Goal: Check status: Check status

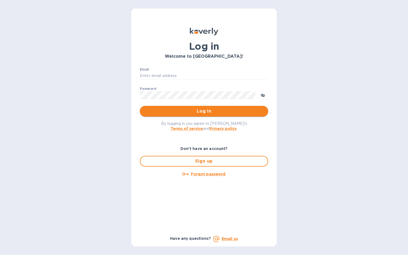
type input "[EMAIL_ADDRESS][DOMAIN_NAME]"
click at [204, 110] on span "Log in" at bounding box center [204, 111] width 120 height 6
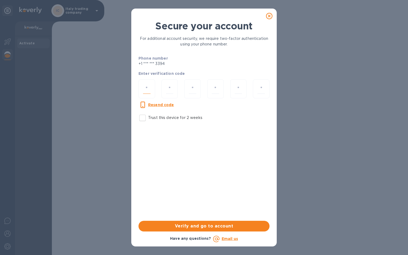
click at [150, 91] on input "number" at bounding box center [146, 89] width 7 height 10
type input "7"
type input "8"
type input "3"
type input "8"
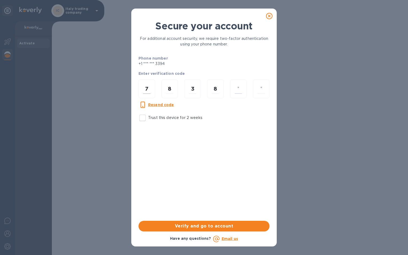
type input "0"
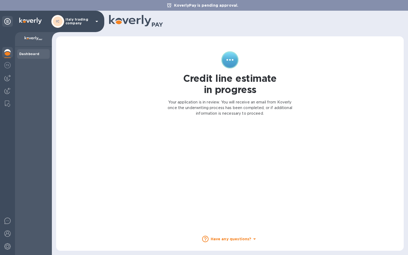
click at [95, 23] on icon at bounding box center [97, 21] width 6 height 6
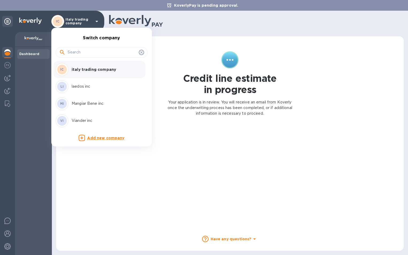
click at [82, 118] on p "Viander inc" at bounding box center [105, 121] width 67 height 6
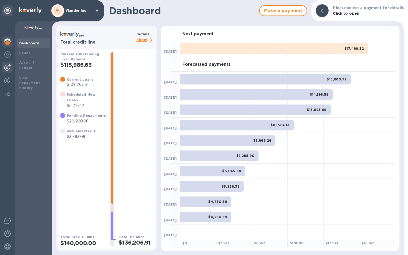
click at [5, 68] on img at bounding box center [7, 67] width 6 height 6
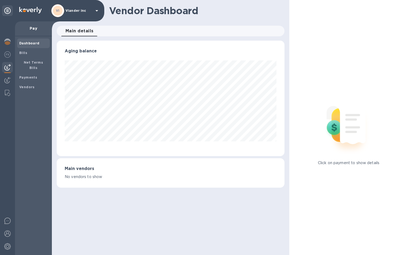
scroll to position [267456, 267345]
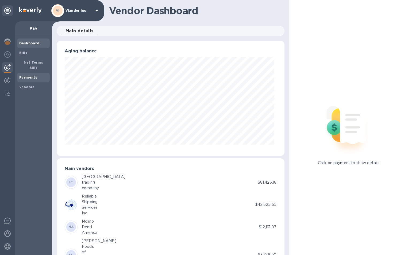
click at [22, 75] on div "Payments" at bounding box center [33, 78] width 33 height 10
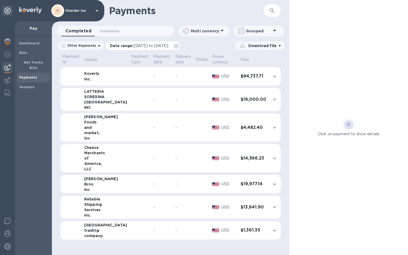
click at [178, 47] on icon at bounding box center [176, 46] width 4 height 4
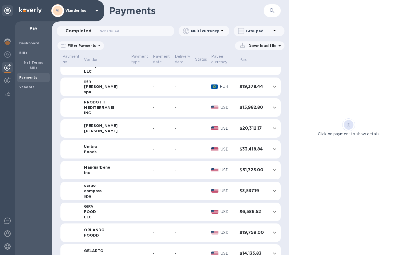
scroll to position [348, 0]
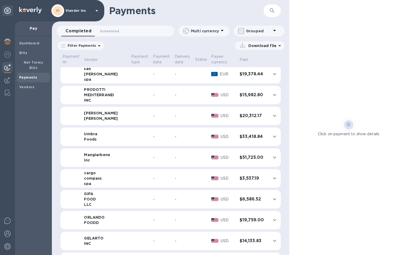
click at [98, 46] on icon at bounding box center [99, 45] width 3 height 1
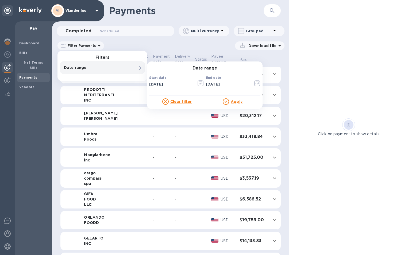
click at [109, 66] on p "Date range" at bounding box center [93, 67] width 59 height 5
click at [201, 83] on icon "button" at bounding box center [201, 83] width 6 height 6
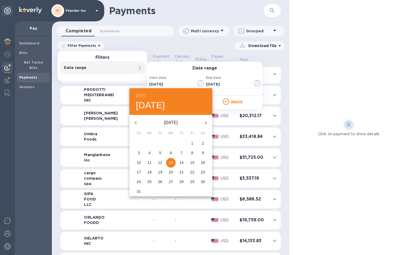
click at [133, 124] on icon "button" at bounding box center [136, 123] width 6 height 6
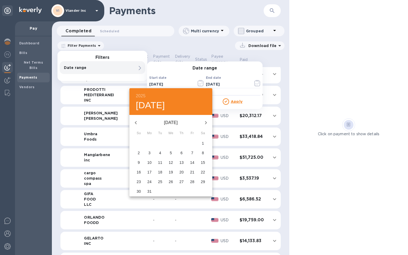
click at [133, 124] on icon "button" at bounding box center [136, 123] width 6 height 6
click at [203, 142] on p "1" at bounding box center [203, 143] width 2 height 5
type input "02/01/2025"
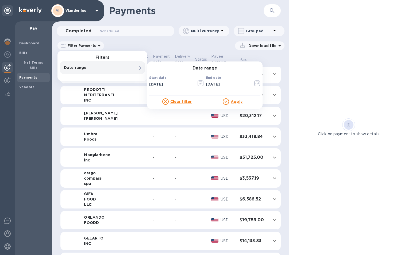
click at [258, 82] on icon "button" at bounding box center [257, 83] width 6 height 6
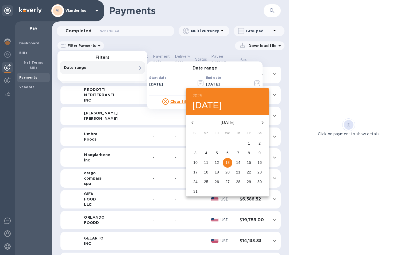
click at [193, 123] on icon "button" at bounding box center [193, 122] width 2 height 3
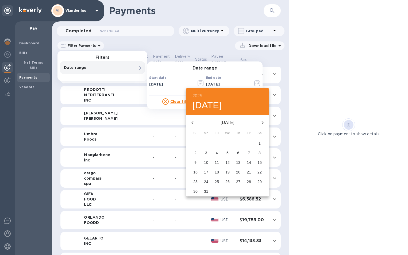
click at [193, 123] on icon "button" at bounding box center [193, 122] width 2 height 3
click at [235, 171] on span "20" at bounding box center [239, 172] width 10 height 5
type input "02/20/2025"
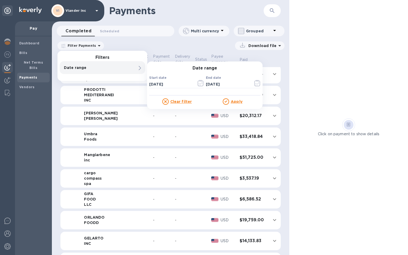
click at [240, 102] on u "Apply" at bounding box center [237, 102] width 12 height 4
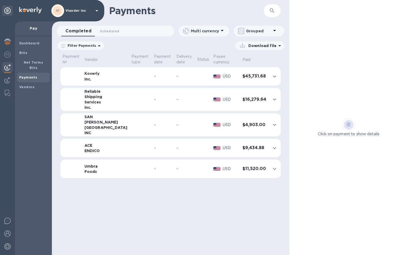
click at [181, 100] on div "-" at bounding box center [185, 100] width 17 height 6
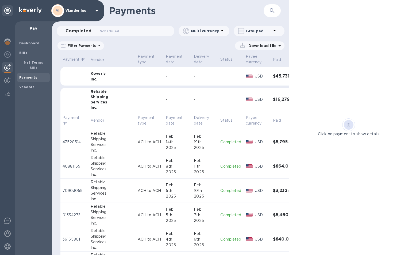
scroll to position [27, 0]
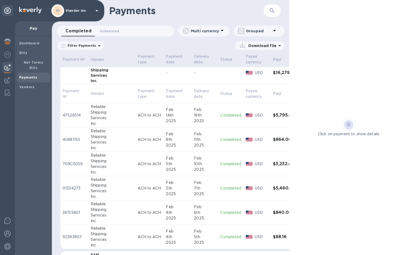
click at [194, 119] on div "2025" at bounding box center [205, 121] width 22 height 6
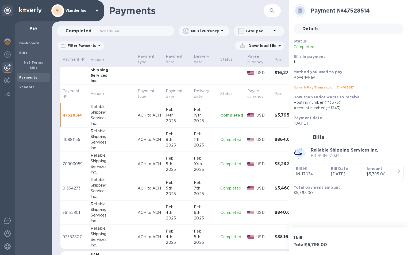
click at [245, 124] on td "USD" at bounding box center [258, 115] width 27 height 24
click at [98, 11] on icon at bounding box center [97, 10] width 6 height 6
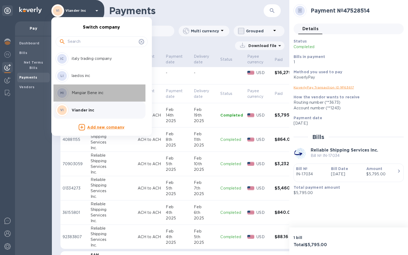
click at [90, 95] on p "Mangiar Bene inc" at bounding box center [105, 93] width 67 height 6
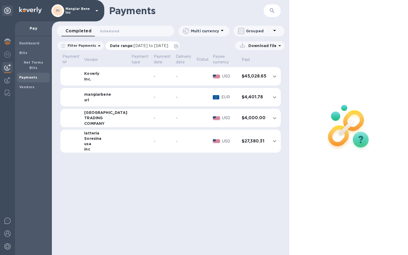
click at [178, 46] on icon at bounding box center [176, 46] width 4 height 4
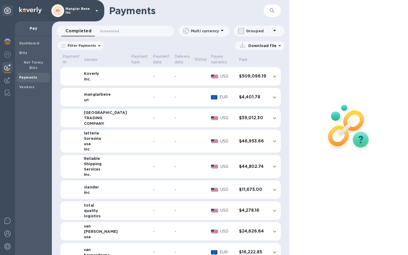
click at [60, 46] on div "Filter Payments" at bounding box center [81, 45] width 47 height 9
click at [78, 46] on p "Filter Payments" at bounding box center [81, 45] width 31 height 5
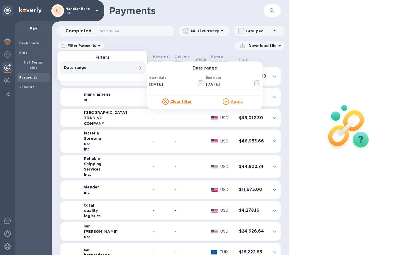
click at [198, 83] on icon "button" at bounding box center [201, 83] width 6 height 6
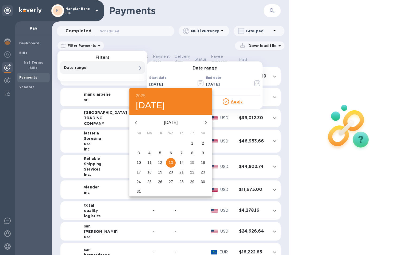
click at [135, 123] on icon "button" at bounding box center [136, 122] width 2 height 3
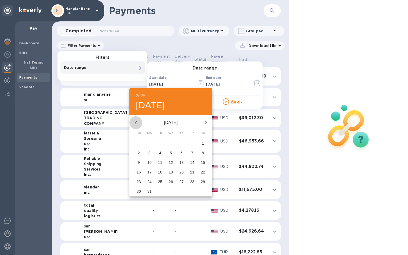
click at [135, 123] on icon "button" at bounding box center [136, 122] width 2 height 3
click at [201, 144] on span "1" at bounding box center [203, 143] width 10 height 5
type input "02/01/2025"
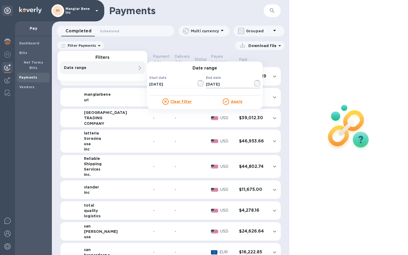
click at [258, 83] on icon "button" at bounding box center [257, 83] width 6 height 6
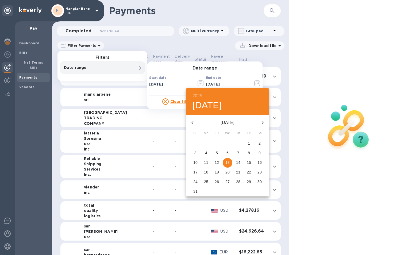
click at [191, 123] on icon "button" at bounding box center [192, 123] width 6 height 6
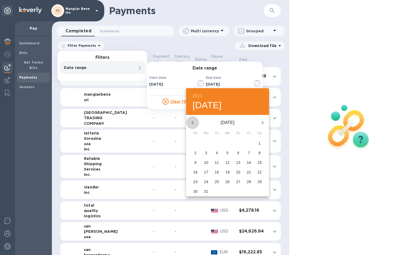
click at [191, 123] on icon "button" at bounding box center [192, 123] width 6 height 6
click at [250, 181] on p "28" at bounding box center [249, 181] width 4 height 5
type input "02/28/2025"
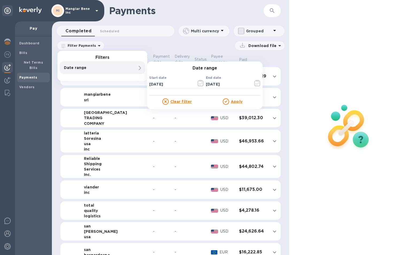
click at [242, 105] on div "Apply" at bounding box center [233, 101] width 56 height 6
click at [238, 103] on u "Apply" at bounding box center [237, 102] width 12 height 4
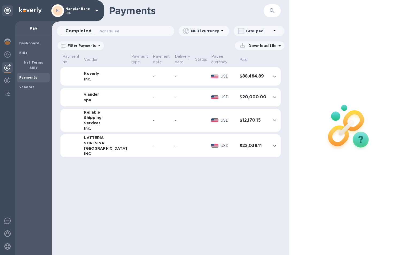
click at [226, 114] on td "USD" at bounding box center [223, 120] width 28 height 23
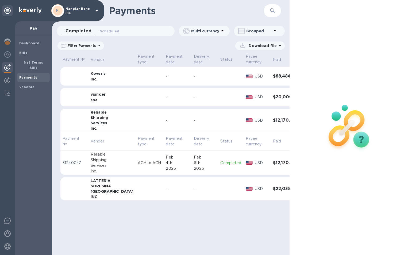
click at [218, 155] on td "Completed" at bounding box center [230, 163] width 25 height 24
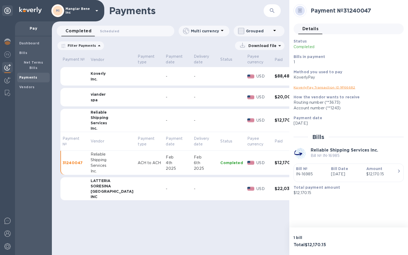
click at [138, 235] on div "Payments ​ Completed 0 Scheduled 0 Multi currency Grouped Filter Payments Date …" at bounding box center [171, 127] width 238 height 255
click at [307, 123] on icon "expand row" at bounding box center [310, 120] width 6 height 6
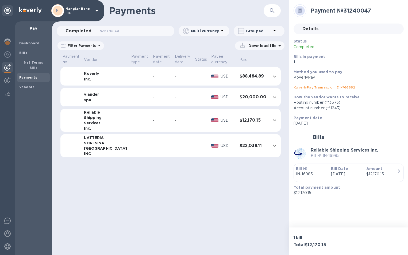
click at [96, 9] on icon at bounding box center [97, 10] width 6 height 6
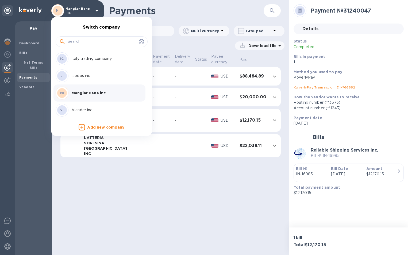
click at [84, 109] on p "Viander inc" at bounding box center [105, 110] width 67 height 6
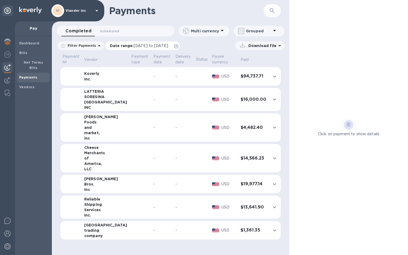
click at [178, 46] on icon at bounding box center [176, 46] width 4 height 4
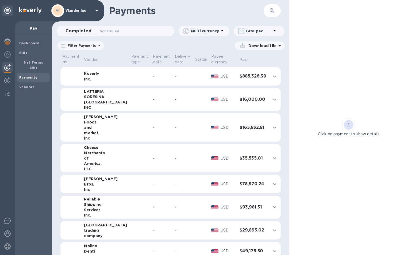
click at [64, 45] on icon at bounding box center [63, 46] width 4 height 4
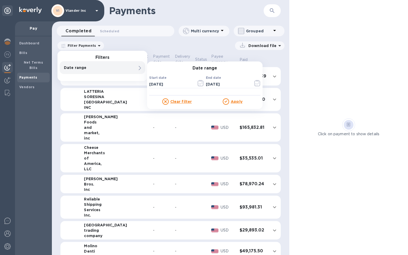
click at [173, 191] on td "-" at bounding box center [183, 184] width 20 height 19
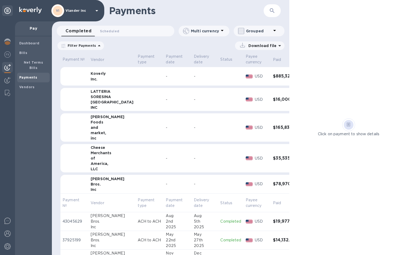
click at [218, 186] on td at bounding box center [230, 184] width 25 height 19
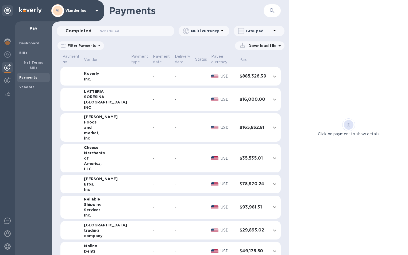
click at [153, 206] on div "-" at bounding box center [162, 208] width 18 height 6
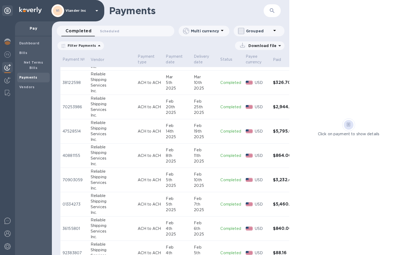
scroll to position [508, 0]
click at [198, 110] on div "2025" at bounding box center [205, 113] width 22 height 6
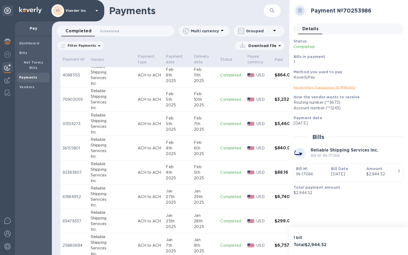
scroll to position [615, 0]
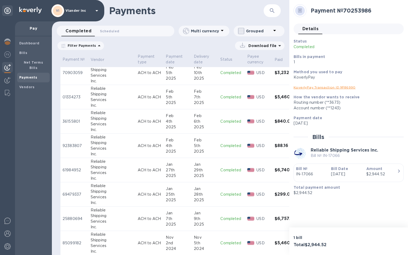
click at [226, 189] on td "Completed" at bounding box center [231, 194] width 27 height 24
click at [199, 216] on div "9th" at bounding box center [205, 219] width 22 height 6
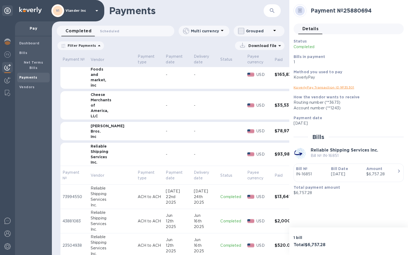
scroll to position [54, 0]
click at [192, 158] on td "-" at bounding box center [205, 153] width 26 height 23
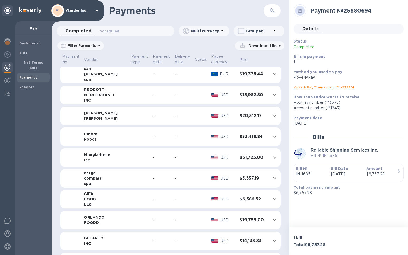
scroll to position [369, 0]
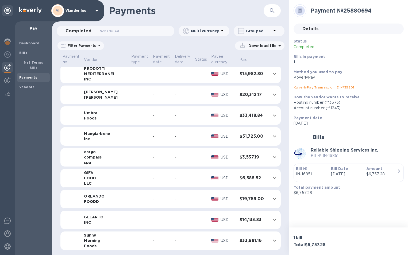
click at [157, 154] on td "-" at bounding box center [162, 157] width 22 height 19
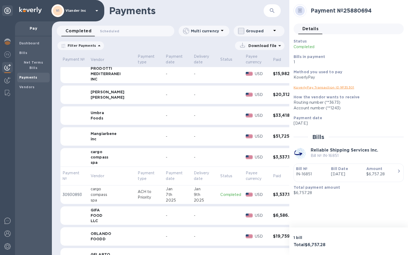
click at [200, 196] on div "9th" at bounding box center [205, 195] width 22 height 6
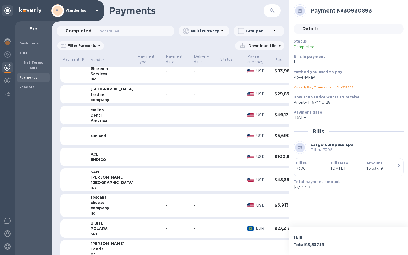
scroll to position [128, 0]
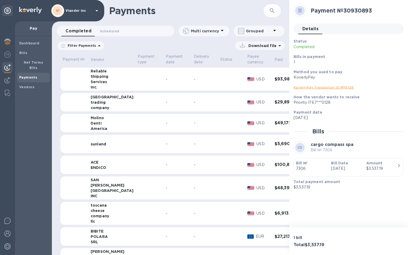
click at [175, 75] on td "-" at bounding box center [178, 79] width 28 height 23
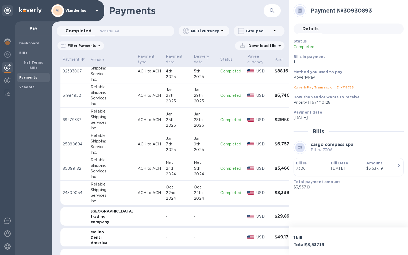
scroll to position [744, 0]
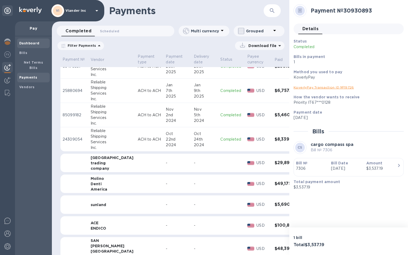
click at [25, 45] on b "Dashboard" at bounding box center [29, 43] width 20 height 4
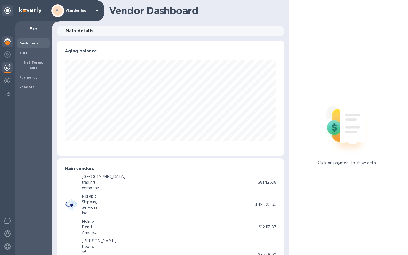
scroll to position [267456, 267345]
click at [4, 42] on div at bounding box center [7, 42] width 11 height 12
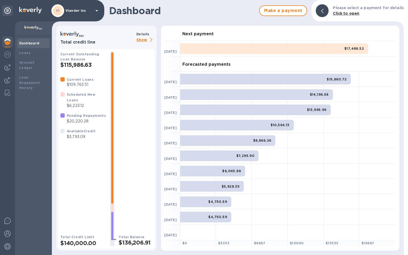
click at [96, 10] on icon at bounding box center [97, 10] width 3 height 1
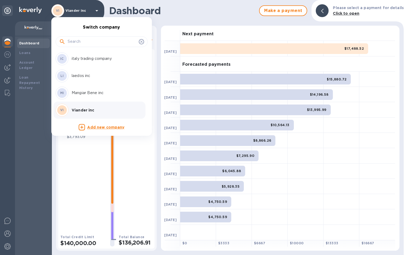
click at [78, 95] on p "Mangiar Bene inc" at bounding box center [105, 93] width 67 height 6
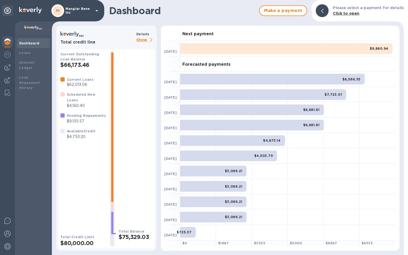
click at [141, 41] on p "Show" at bounding box center [145, 40] width 18 height 7
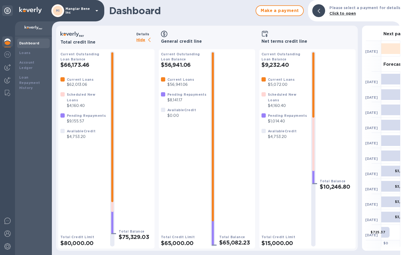
click at [96, 10] on icon at bounding box center [97, 10] width 6 height 6
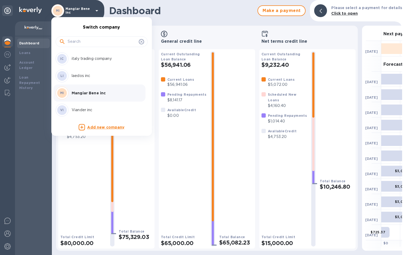
click at [82, 110] on p "Viander inc" at bounding box center [105, 110] width 67 height 6
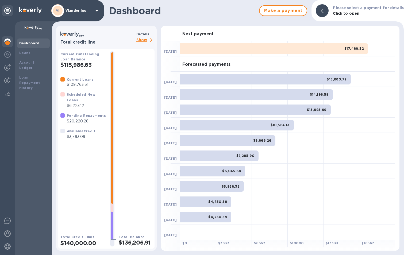
click at [145, 41] on p "Show" at bounding box center [145, 40] width 18 height 7
